Goal: Information Seeking & Learning: Learn about a topic

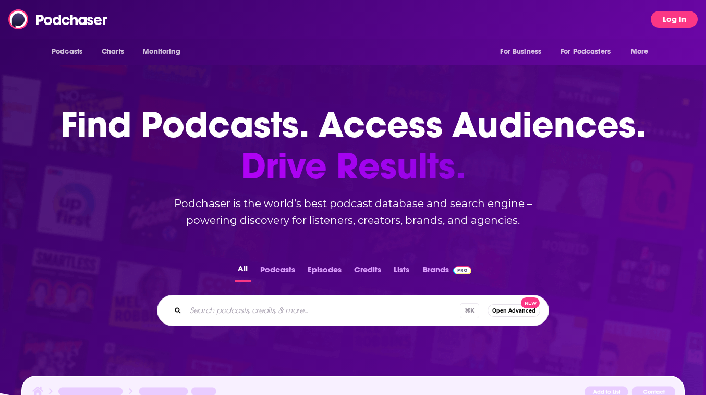
click at [683, 26] on button "Log In" at bounding box center [674, 19] width 47 height 17
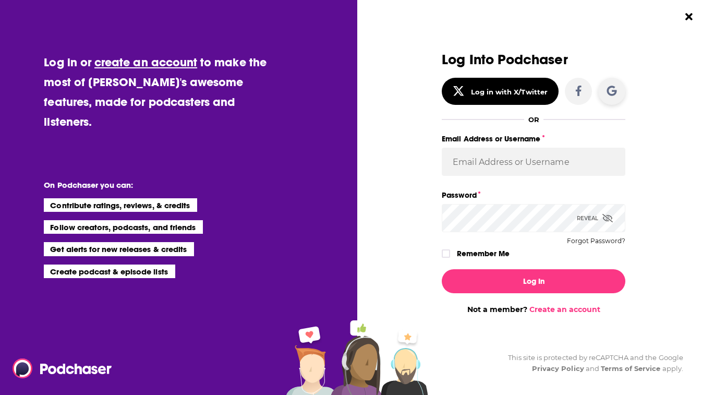
click at [611, 87] on icon "Dialog" at bounding box center [612, 91] width 10 height 10
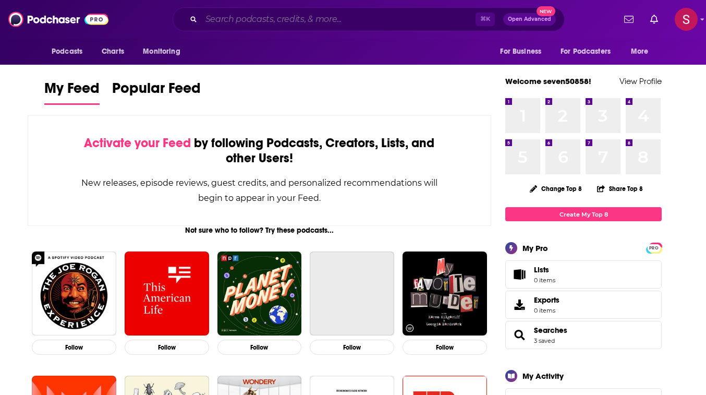
click at [347, 24] on input "Search podcasts, credits, & more..." at bounding box center [338, 19] width 274 height 17
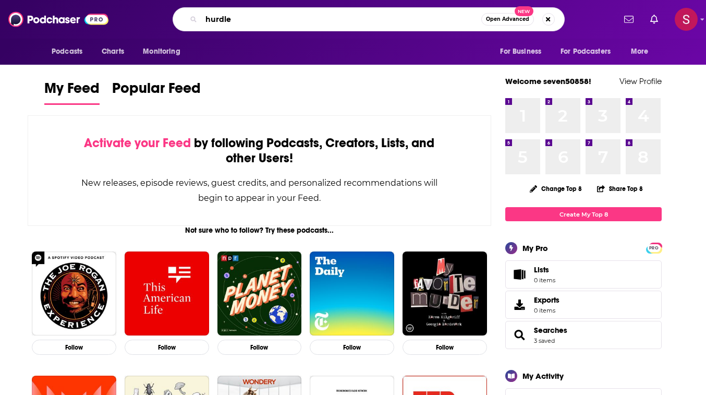
type input "hurdle"
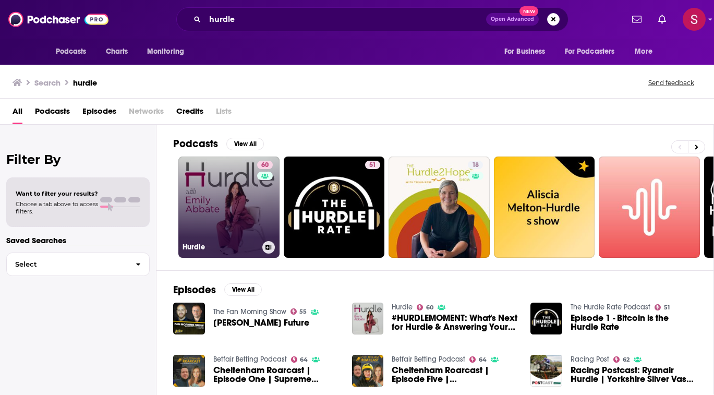
click at [219, 209] on link "60 Hurdle" at bounding box center [228, 206] width 101 height 101
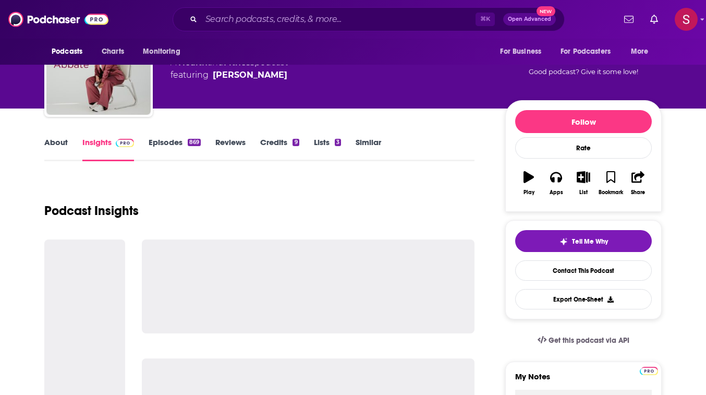
scroll to position [150, 0]
